Goal: Navigation & Orientation: Find specific page/section

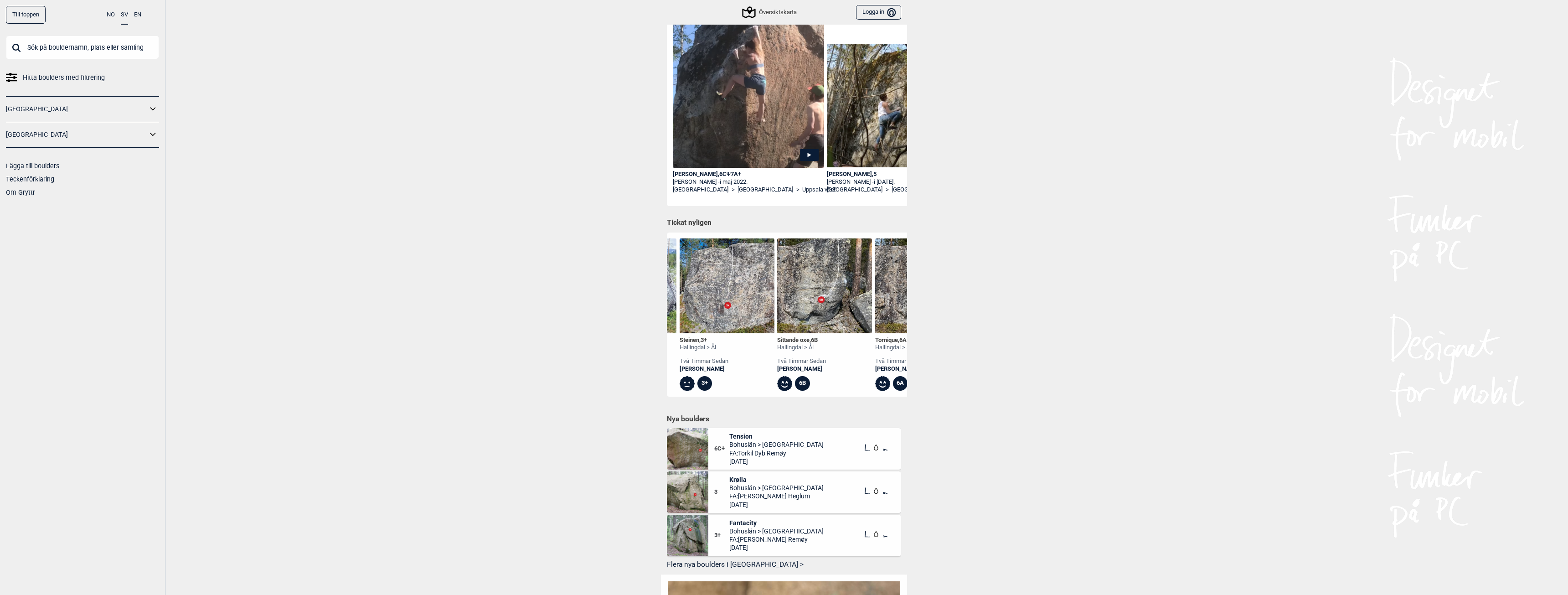
scroll to position [0, 93]
click at [798, 322] on img at bounding box center [822, 286] width 95 height 95
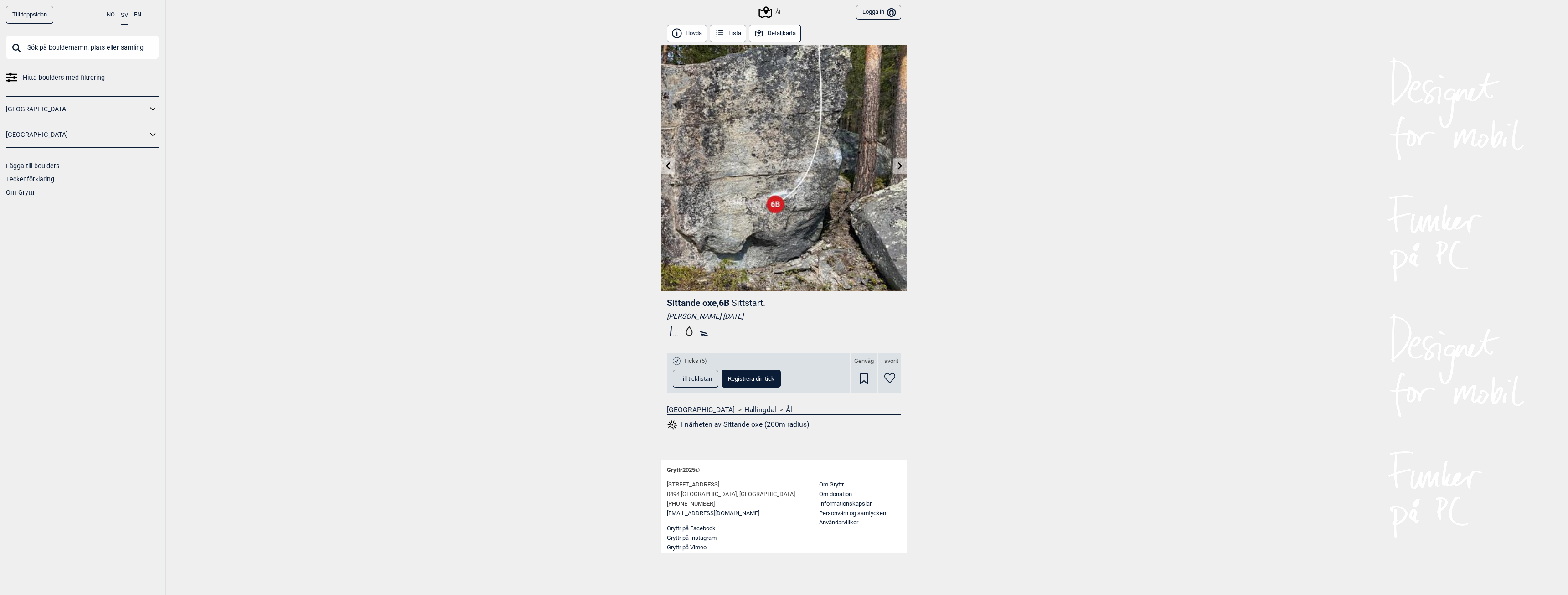
click at [764, 30] on button "Detaljkarta" at bounding box center [775, 33] width 52 height 17
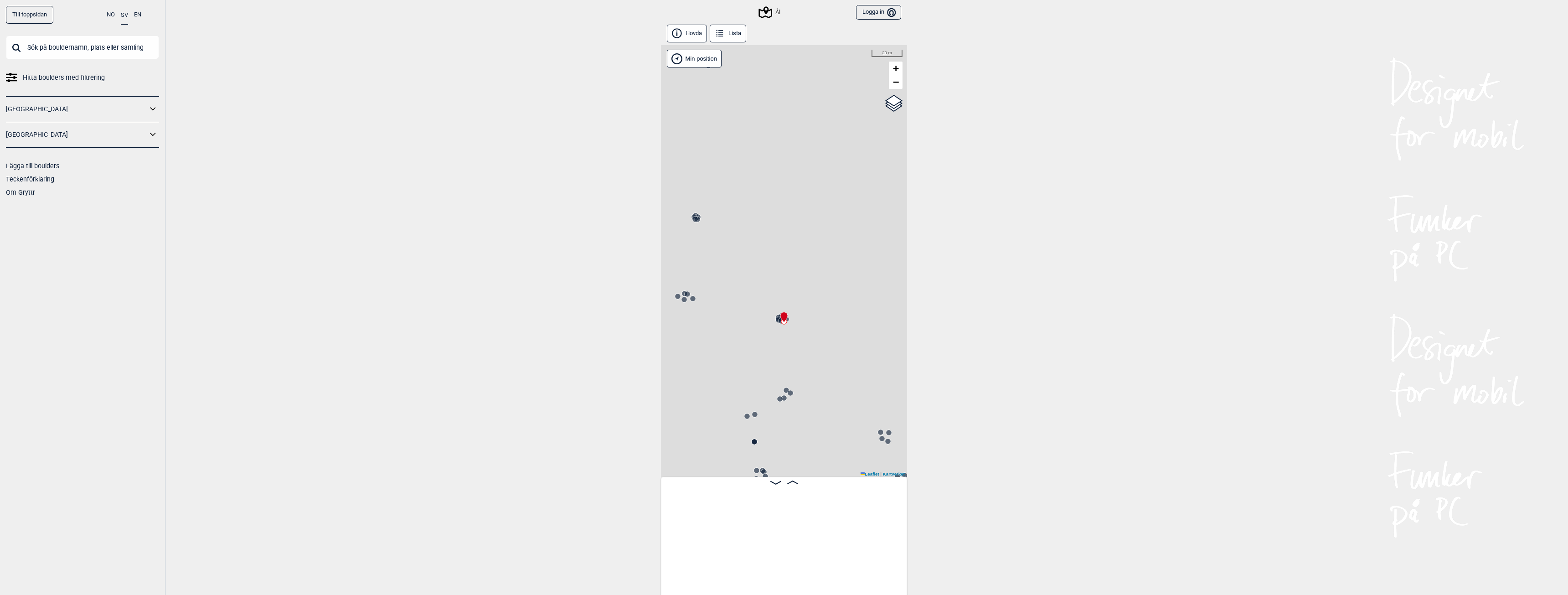
scroll to position [0, 9395]
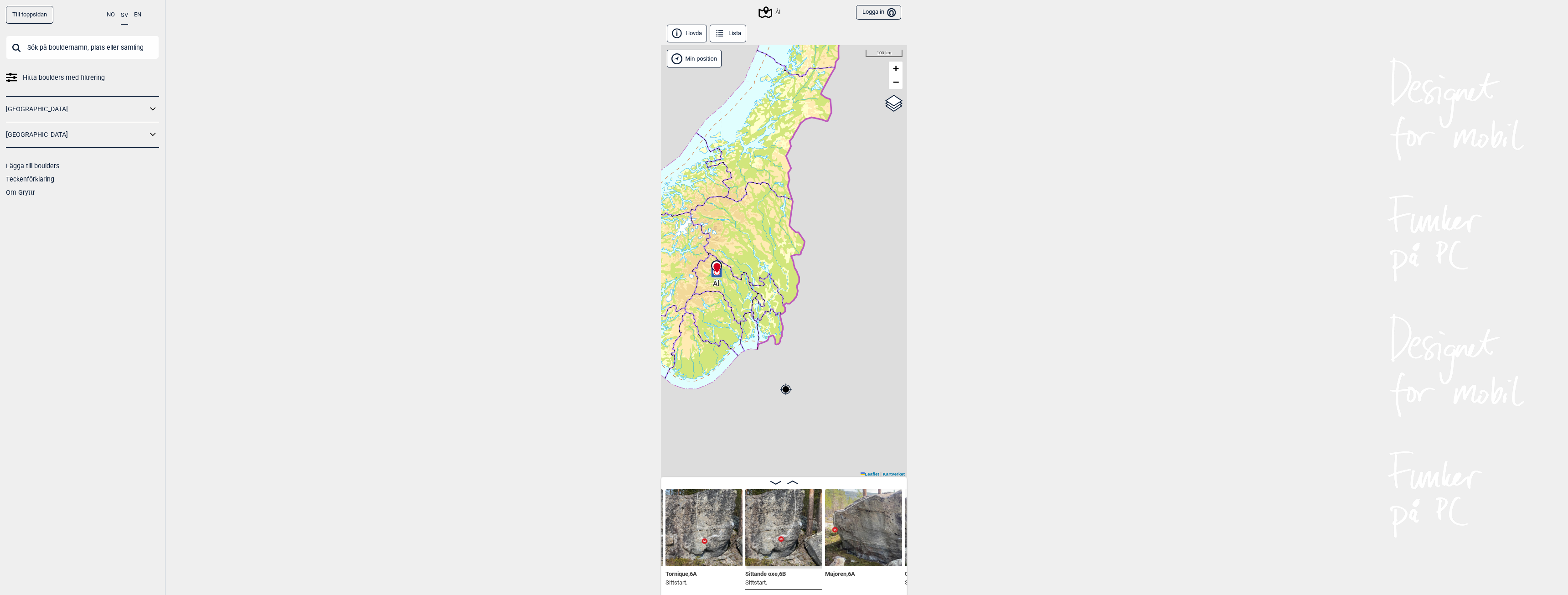
click at [36, 16] on link "Till toppsidan" at bounding box center [29, 15] width 47 height 17
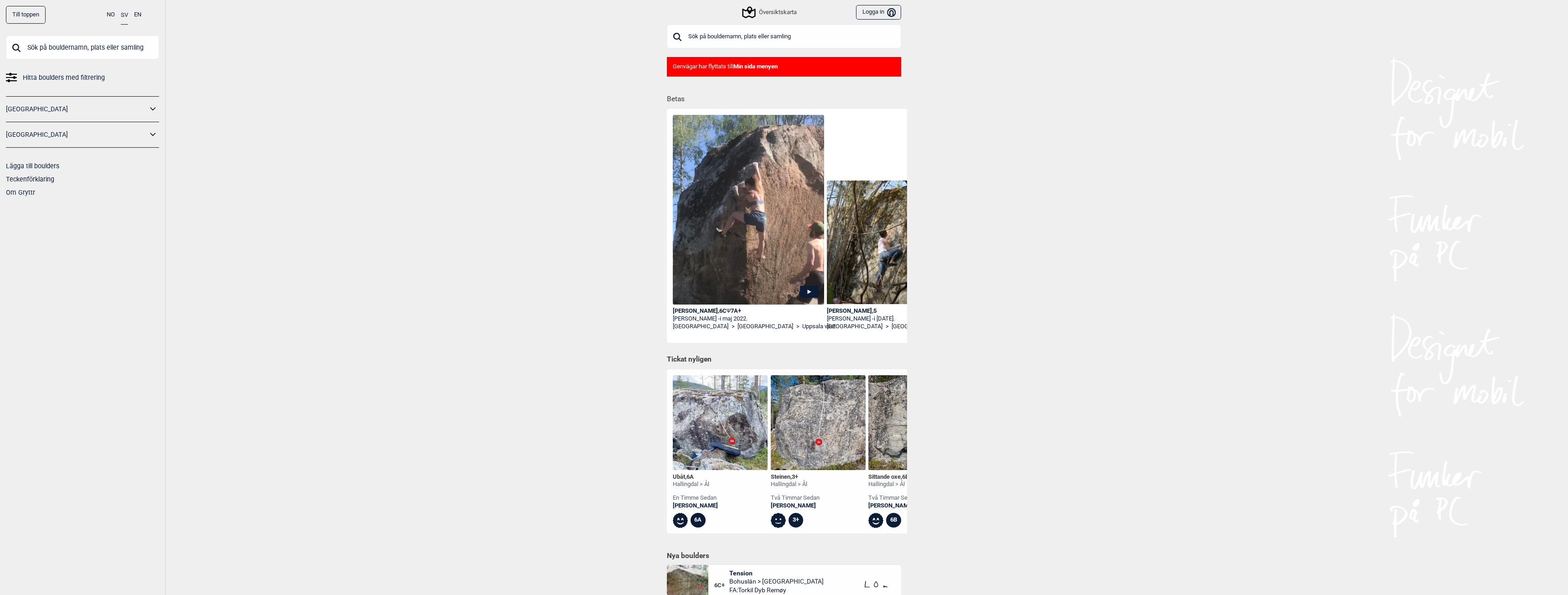
click at [757, 67] on b "Min sida menyen" at bounding box center [756, 66] width 45 height 7
click at [765, 66] on b "Min sida menyen" at bounding box center [756, 66] width 45 height 7
